Goal: Navigation & Orientation: Find specific page/section

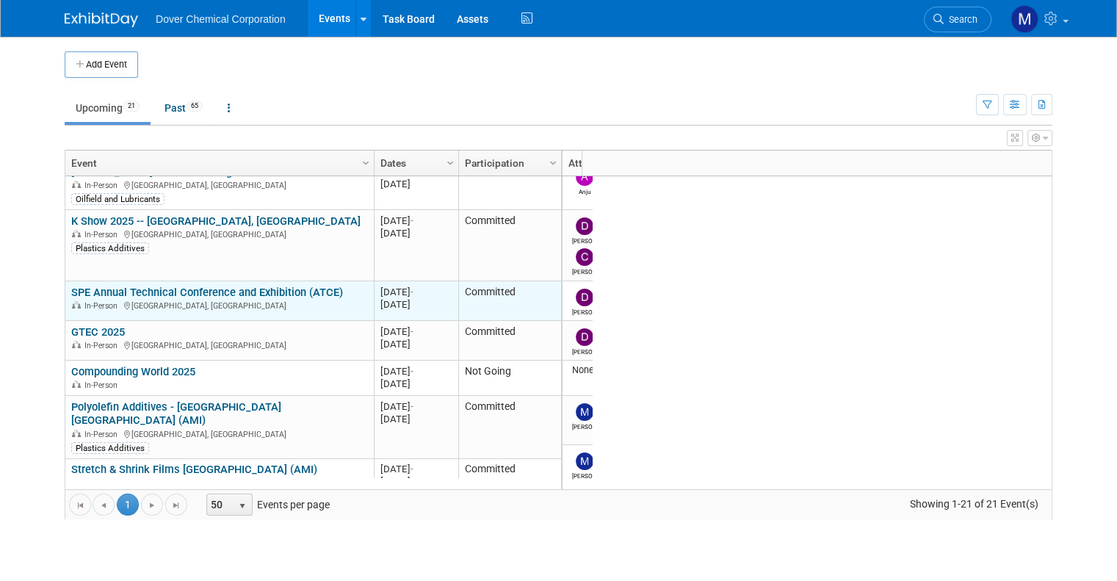
scroll to position [62, 0]
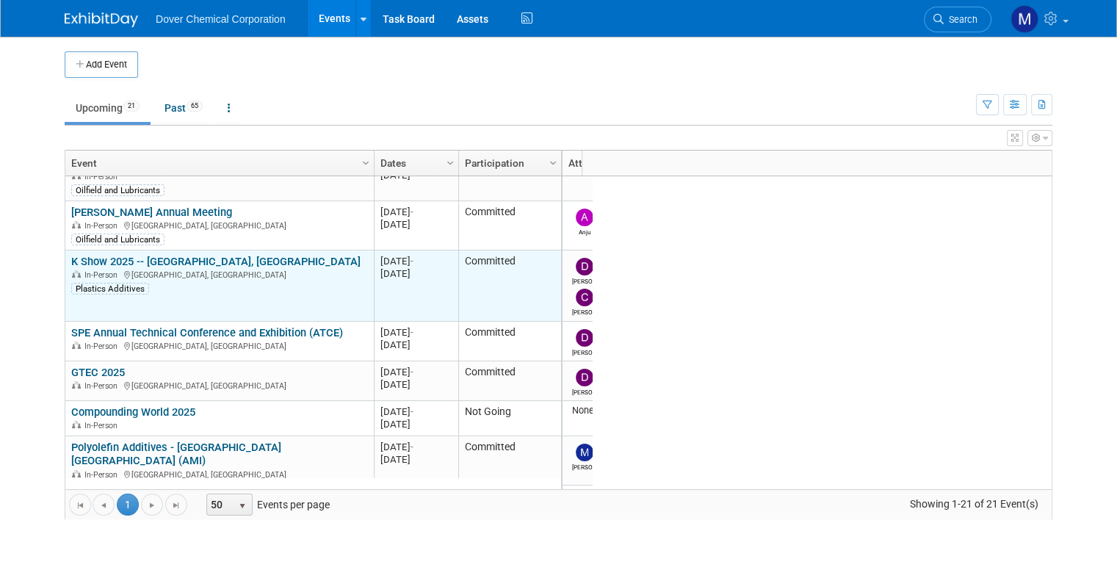
click at [97, 255] on link "K Show 2025 -- [GEOGRAPHIC_DATA], [GEOGRAPHIC_DATA]" at bounding box center [215, 261] width 289 height 13
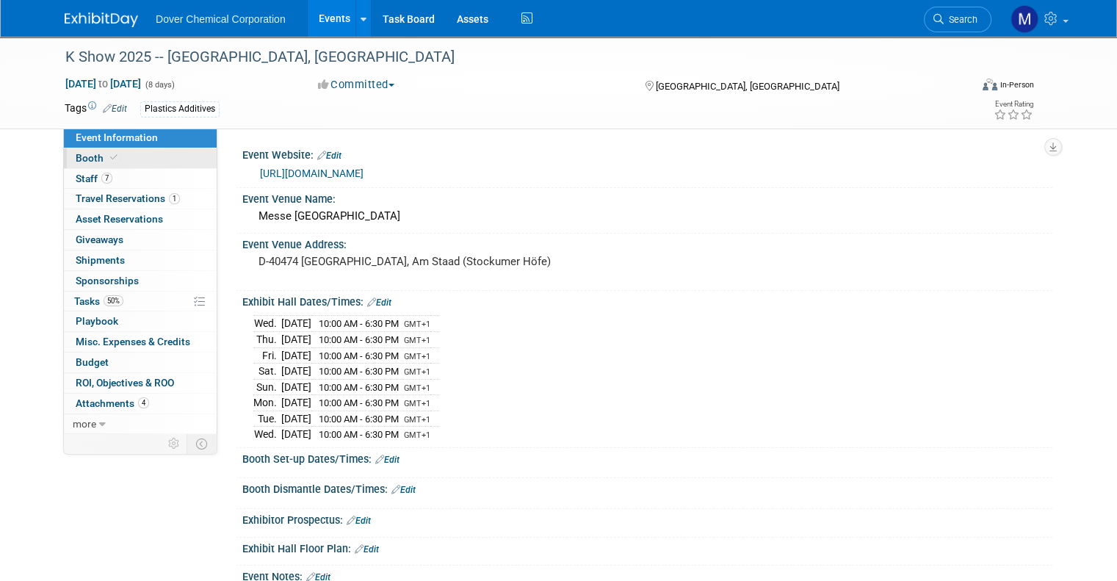
click at [82, 161] on span "Booth" at bounding box center [98, 158] width 45 height 12
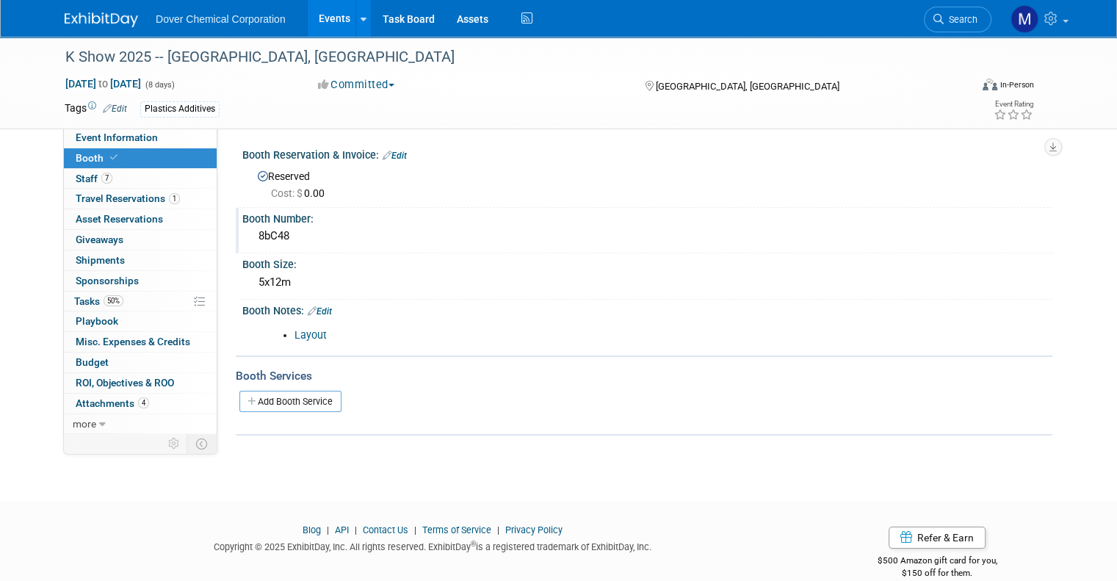
click at [253, 232] on div "8bC48" at bounding box center [647, 236] width 788 height 23
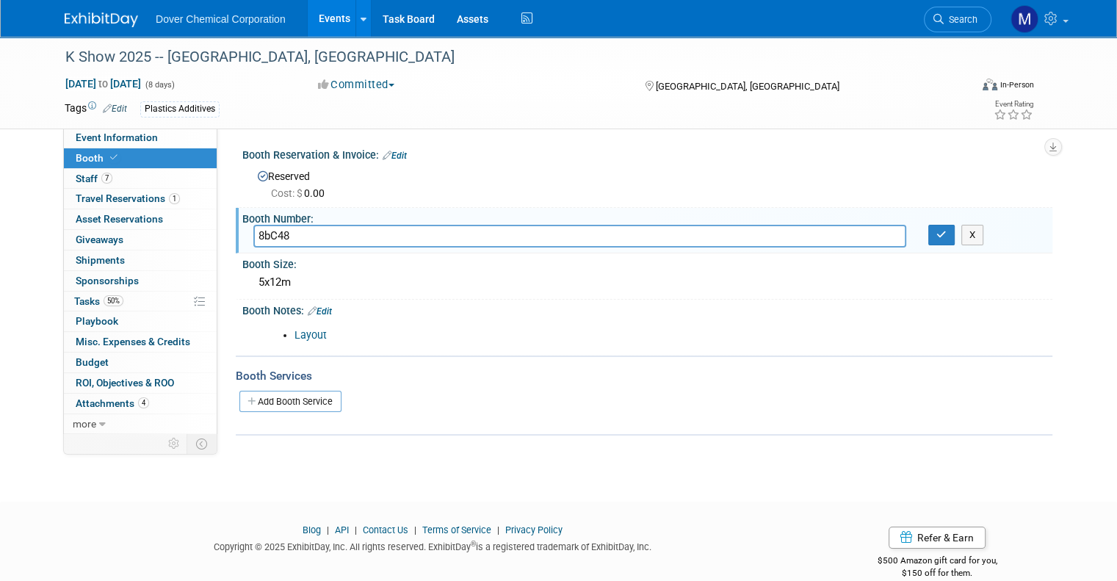
click at [435, 186] on div "Cost: $ 0.00" at bounding box center [656, 193] width 770 height 15
click at [0, 291] on div "K Show 2025 -- Dusseldorf, Germany Oct 8, 2025 to Oct 15, 2025 (8 days) Oct 8, …" at bounding box center [558, 256] width 1117 height 438
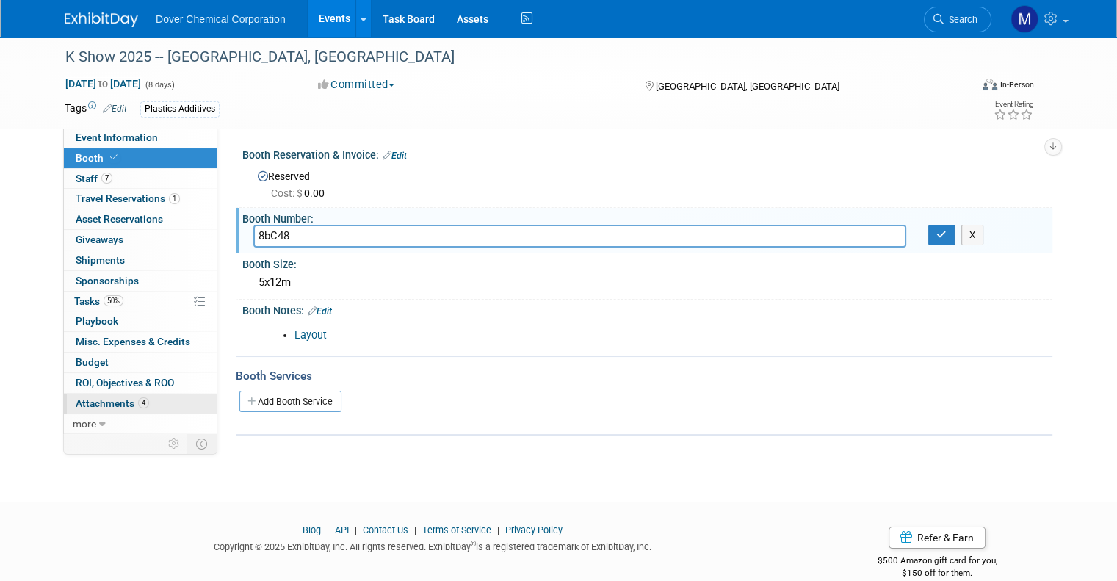
click at [79, 397] on span "Attachments 4" at bounding box center [112, 403] width 73 height 12
